Goal: Task Accomplishment & Management: Manage account settings

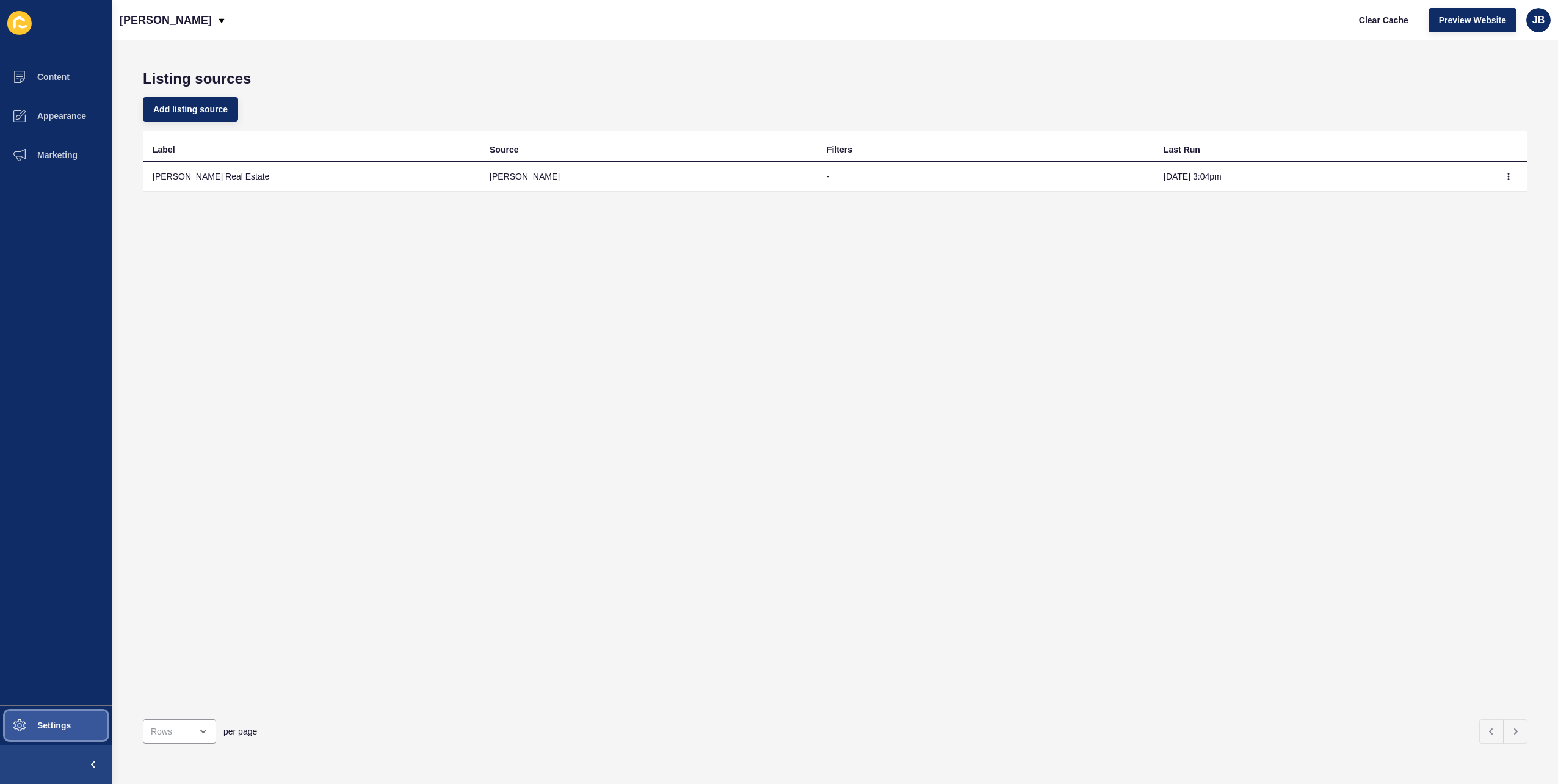
click at [61, 734] on button "Settings" at bounding box center [56, 725] width 112 height 39
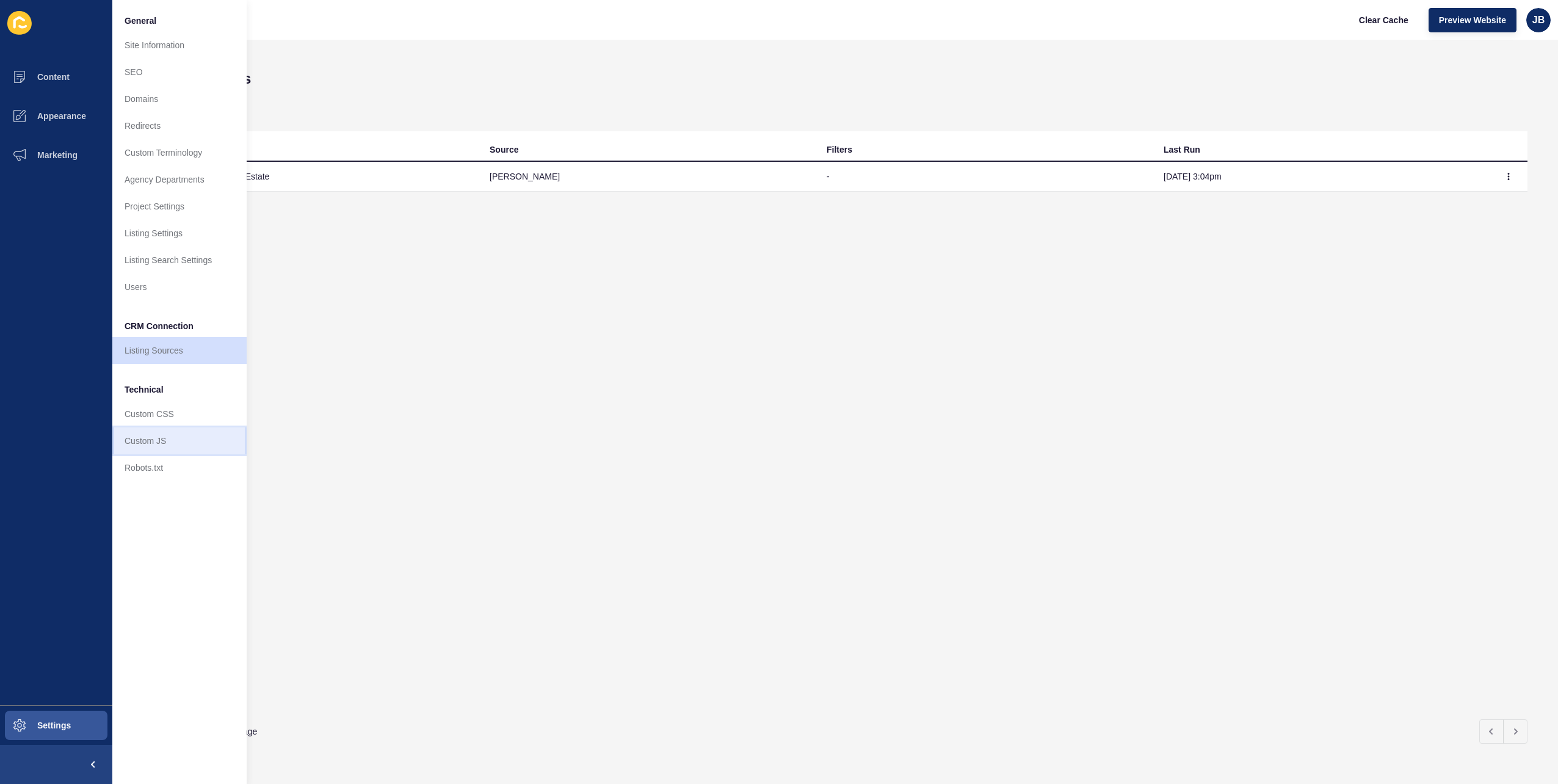
click at [140, 437] on link "Custom JS" at bounding box center [179, 440] width 134 height 27
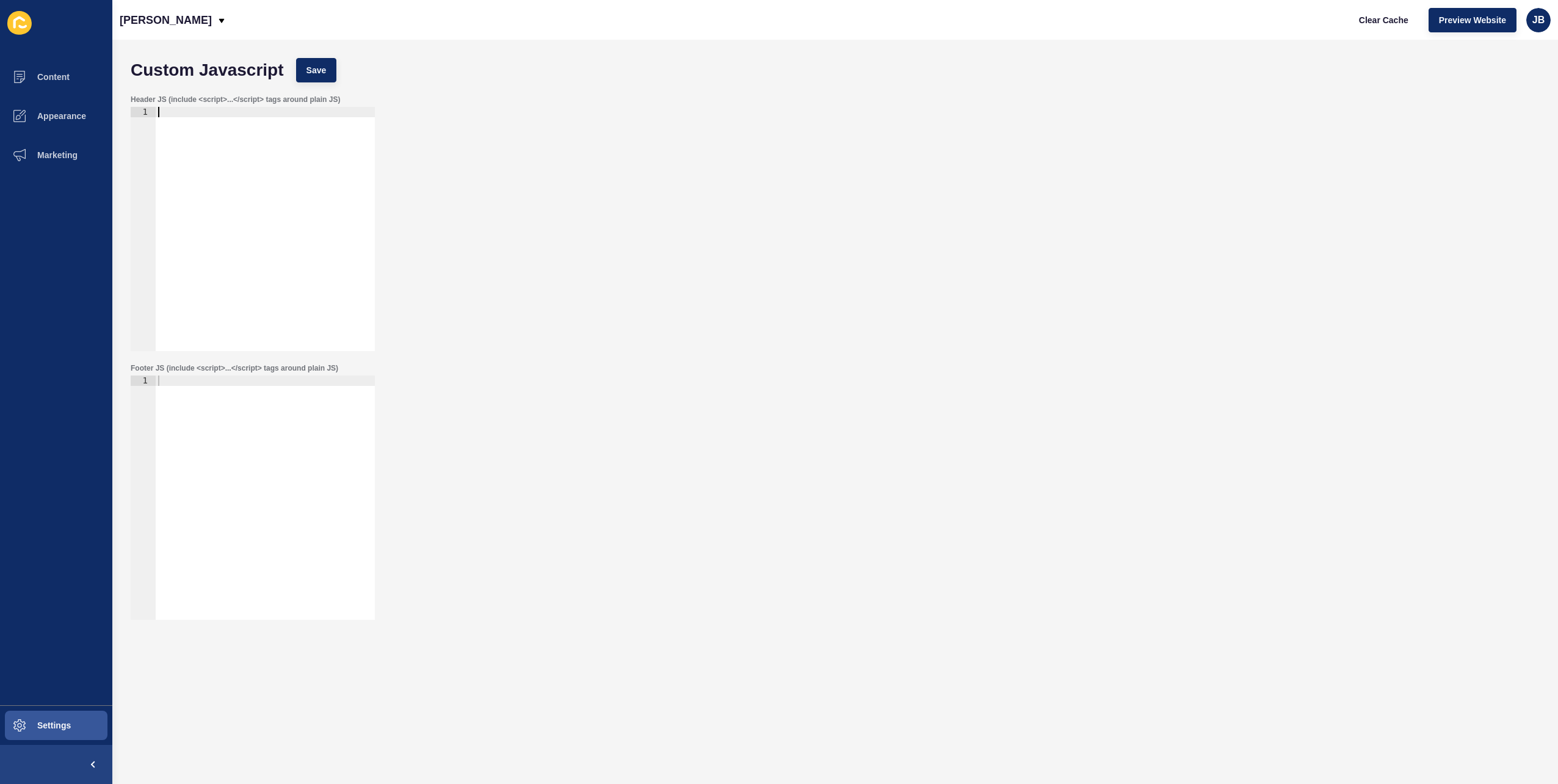
click at [252, 183] on div at bounding box center [265, 239] width 219 height 265
click at [246, 164] on div at bounding box center [265, 239] width 219 height 265
click at [246, 139] on div at bounding box center [265, 239] width 219 height 265
paste textarea "</script>"
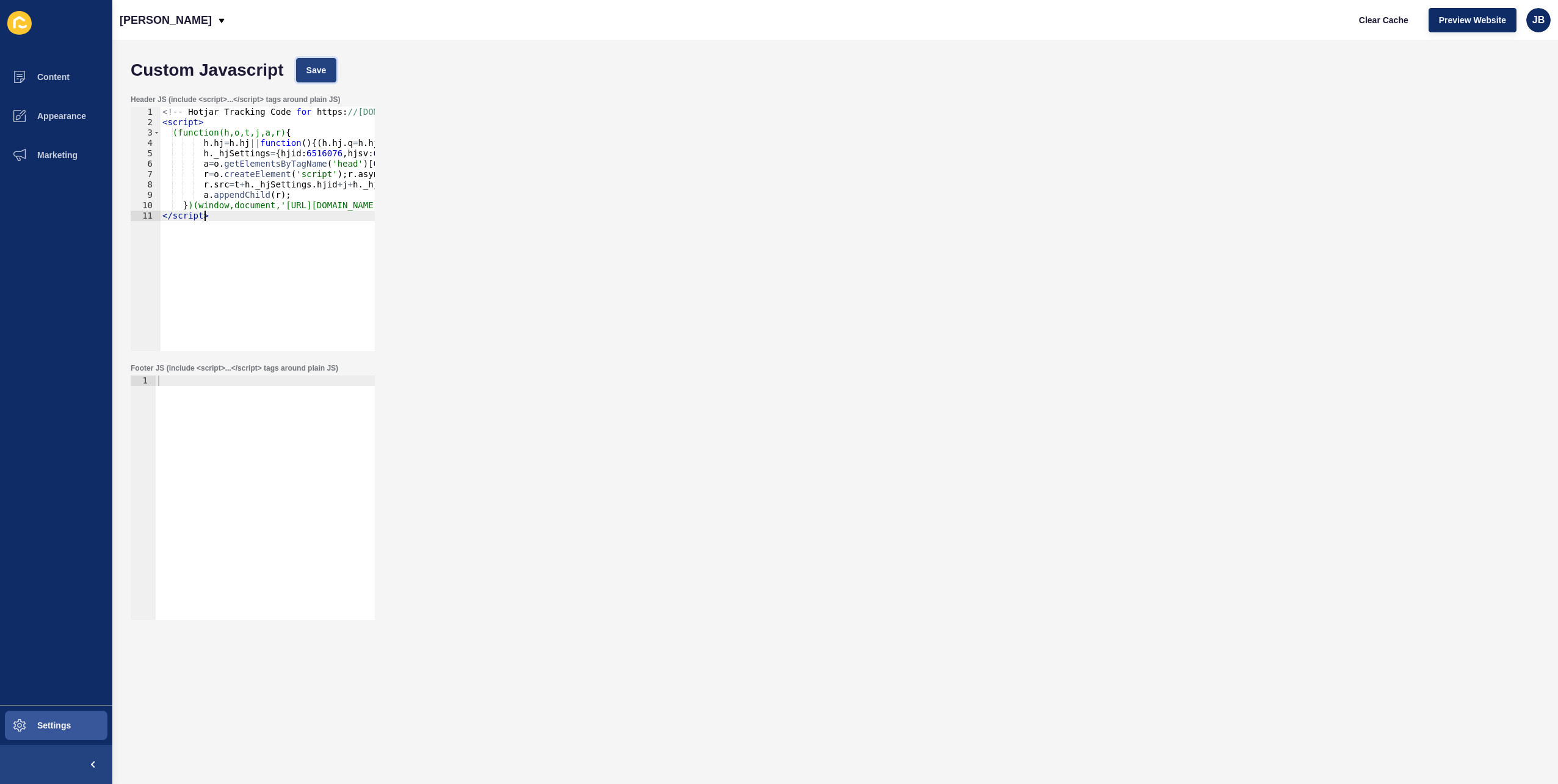
click at [330, 67] on button "Save" at bounding box center [316, 70] width 41 height 25
click at [611, 195] on div "Header JS (include <script>...</script> tags around plain JS) </script> 1 2 3 4…" at bounding box center [835, 223] width 1421 height 269
click at [299, 172] on div "<!-- Hotjar Tracking Code for https : //[DOMAIN_NAME][URL] --> < script > (func…" at bounding box center [332, 235] width 343 height 256
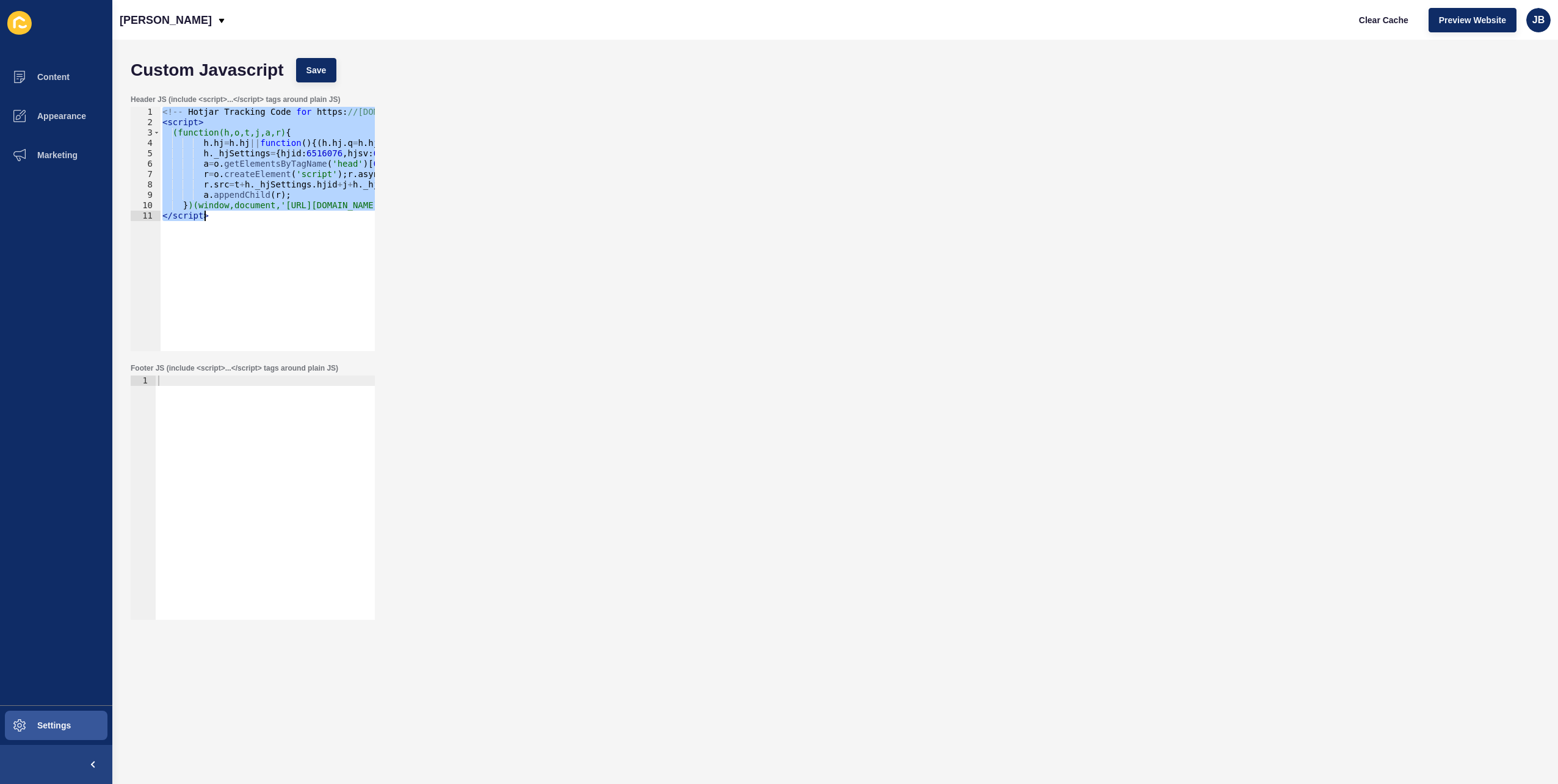
paste textarea
type textarea "</script>"
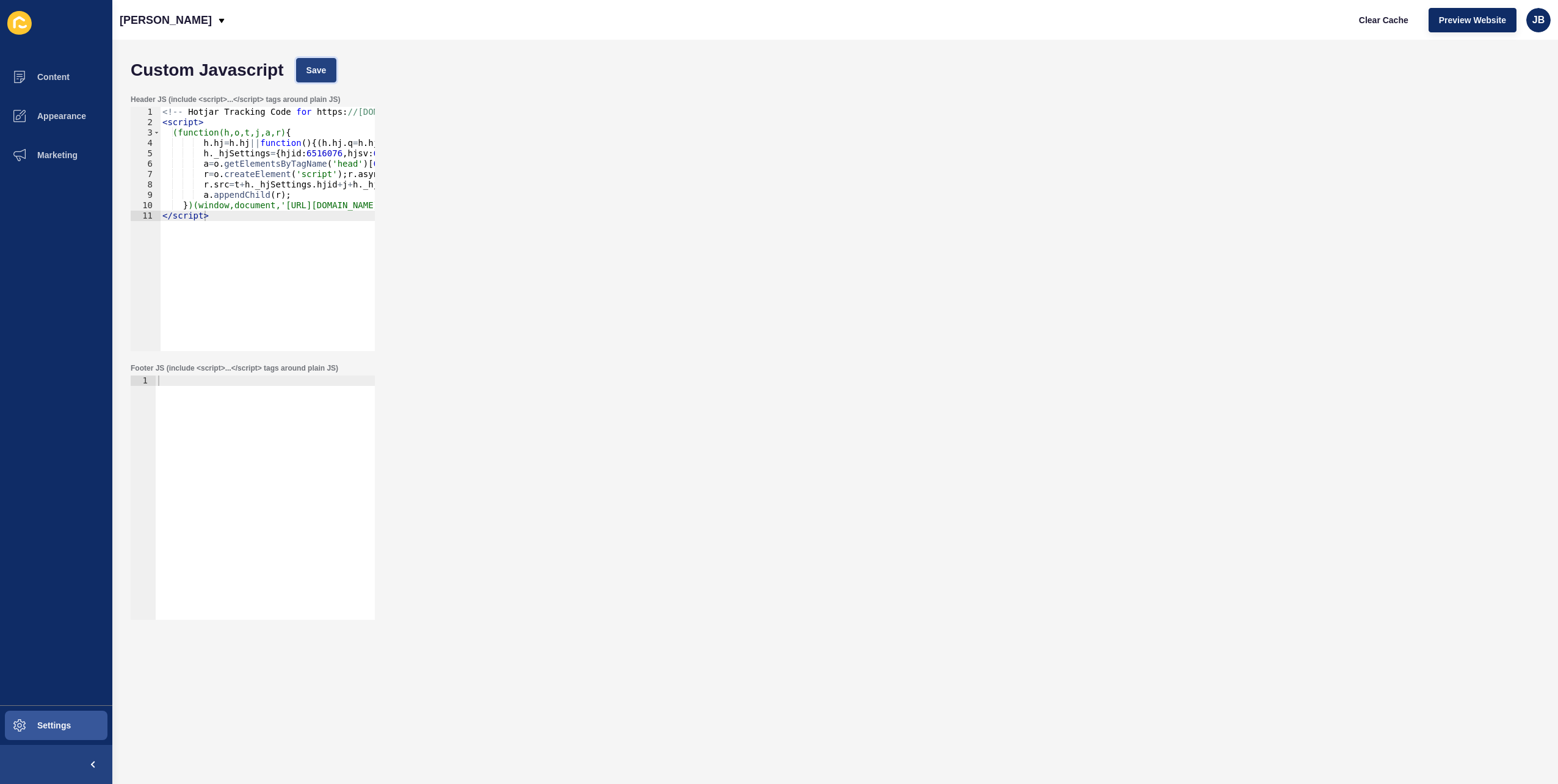
click at [318, 72] on span "Save" at bounding box center [316, 70] width 20 height 12
